Goal: Learn about a topic: Learn about a topic

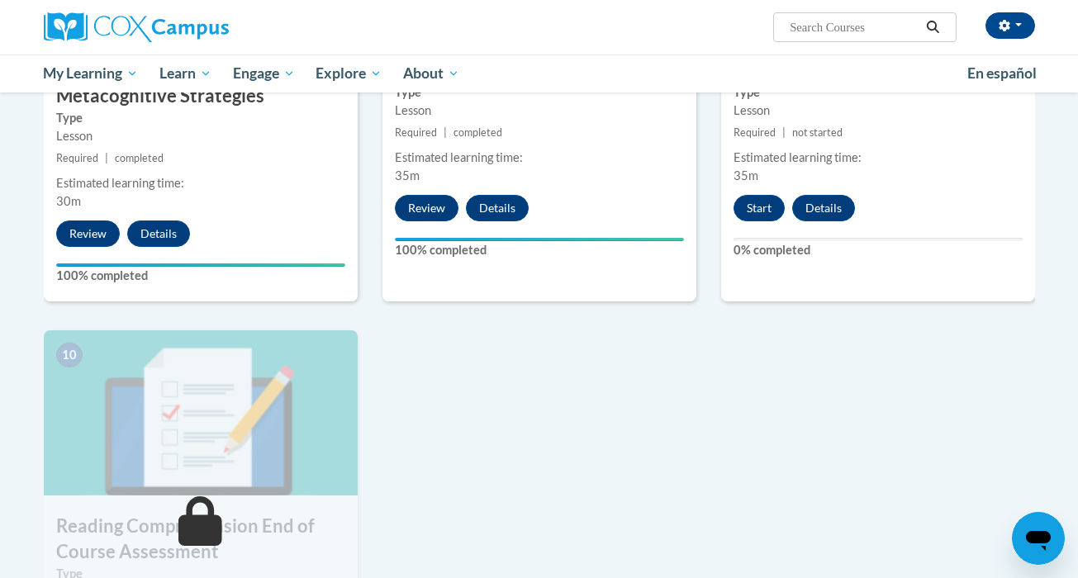
scroll to position [1506, 0]
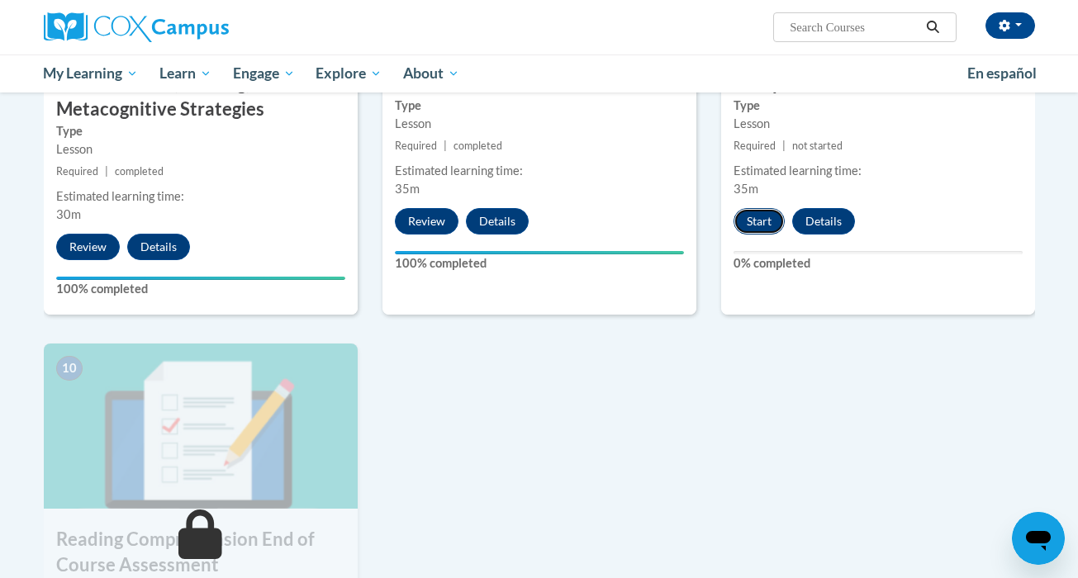
click at [754, 226] on button "Start" at bounding box center [759, 221] width 51 height 26
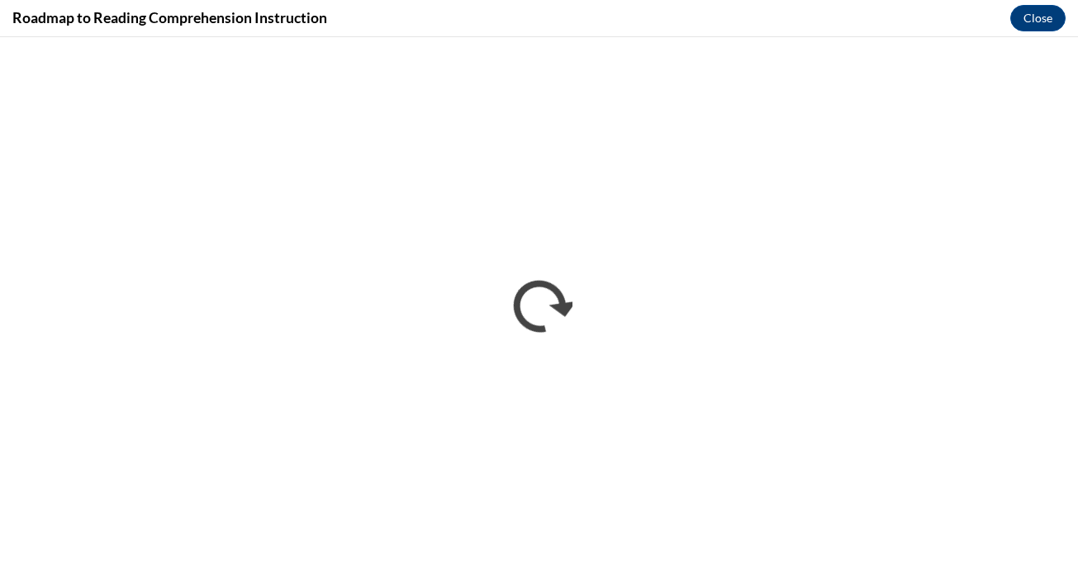
scroll to position [0, 0]
